Goal: Check status: Check status

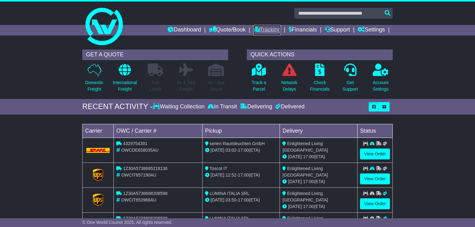
click at [266, 30] on link "Tracking" at bounding box center [266, 30] width 27 height 11
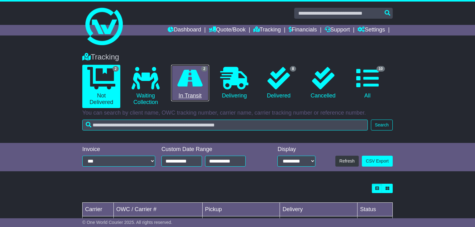
click at [196, 89] on icon at bounding box center [189, 78] width 25 height 22
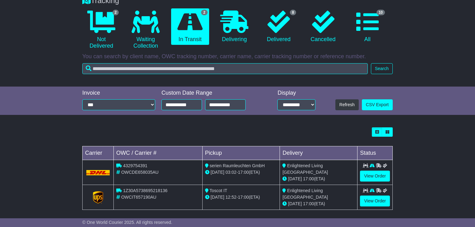
scroll to position [60, 0]
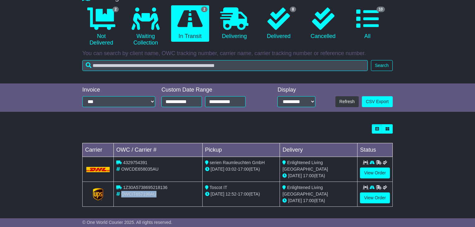
drag, startPoint x: 158, startPoint y: 191, endPoint x: 122, endPoint y: 195, distance: 36.0
click at [122, 195] on div "OWCIT657190AU" at bounding box center [158, 194] width 84 height 7
copy span "OWCIT657190AU"
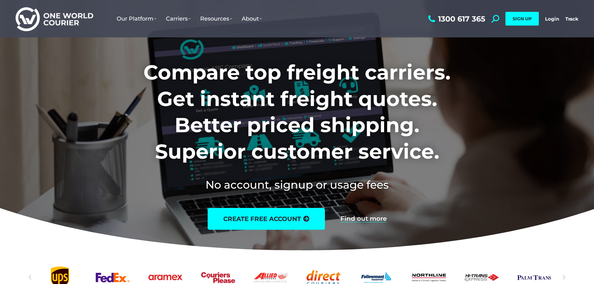
drag, startPoint x: 556, startPoint y: 19, endPoint x: 555, endPoint y: 22, distance: 3.3
click at [556, 19] on link "Login" at bounding box center [552, 19] width 14 height 6
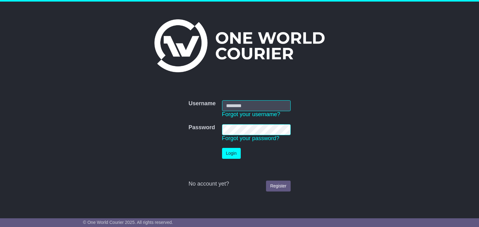
type input "**********"
click at [232, 158] on button "Login" at bounding box center [231, 153] width 19 height 11
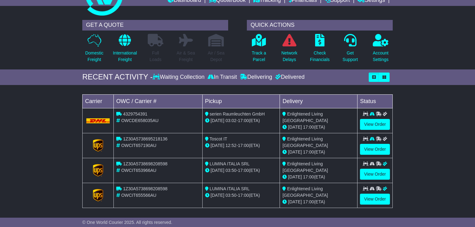
scroll to position [75, 0]
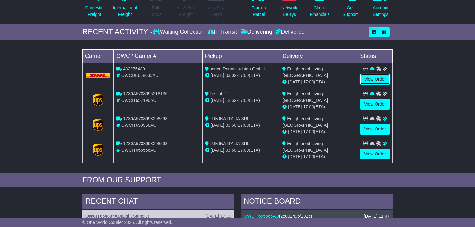
click at [371, 80] on link "View Order" at bounding box center [375, 79] width 30 height 11
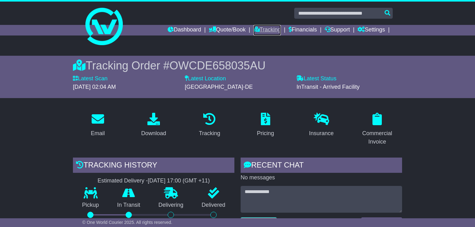
click at [256, 31] on link "Tracking" at bounding box center [266, 30] width 27 height 11
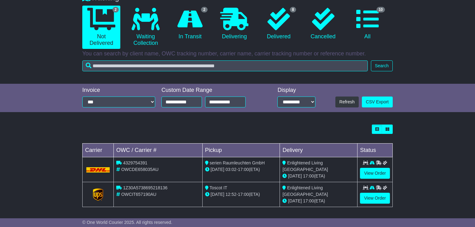
scroll to position [60, 0]
click at [373, 198] on link "View Order" at bounding box center [375, 198] width 30 height 11
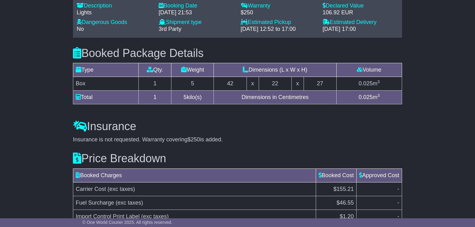
scroll to position [524, 0]
